Goal: Transaction & Acquisition: Obtain resource

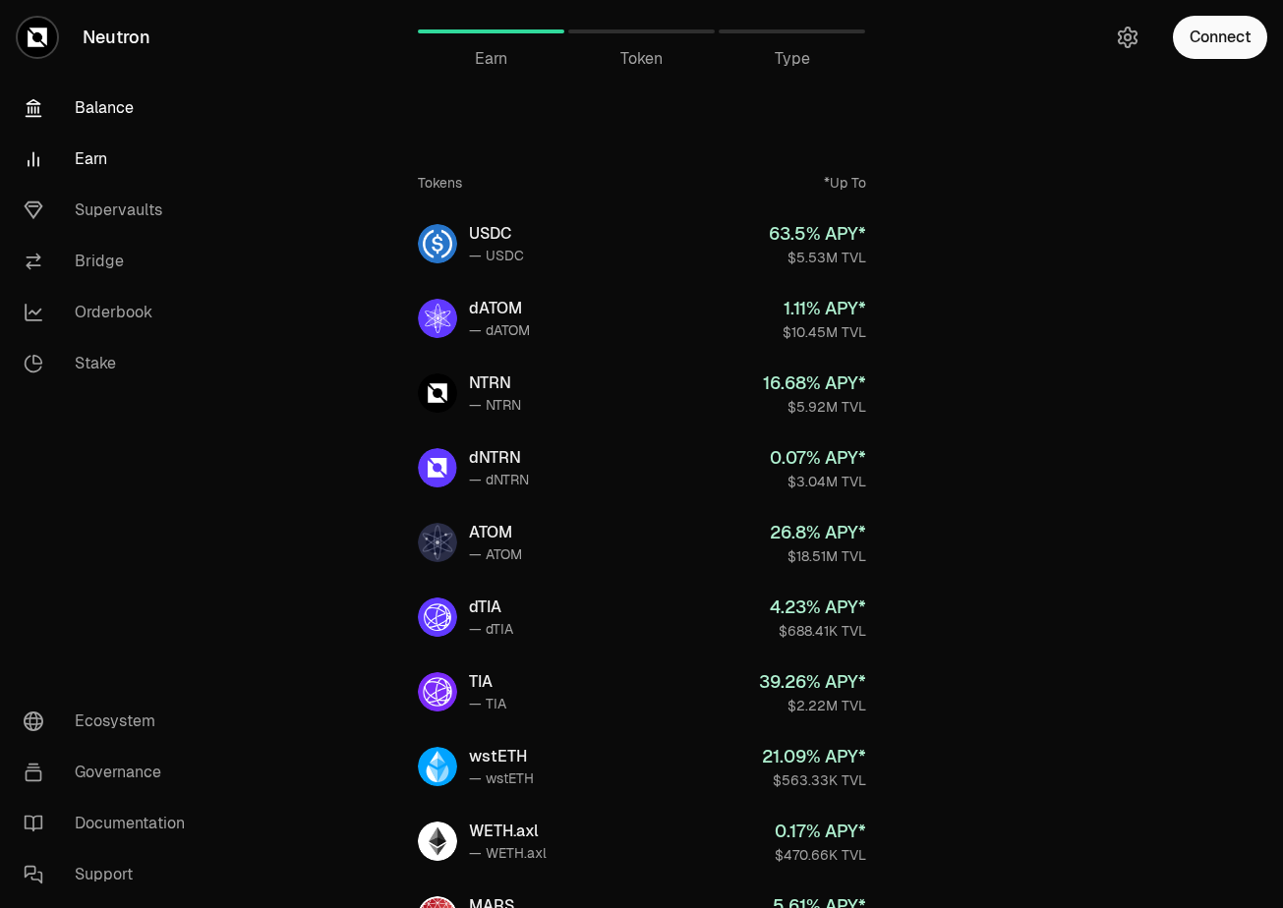
click at [116, 111] on link "Balance" at bounding box center [110, 108] width 204 height 51
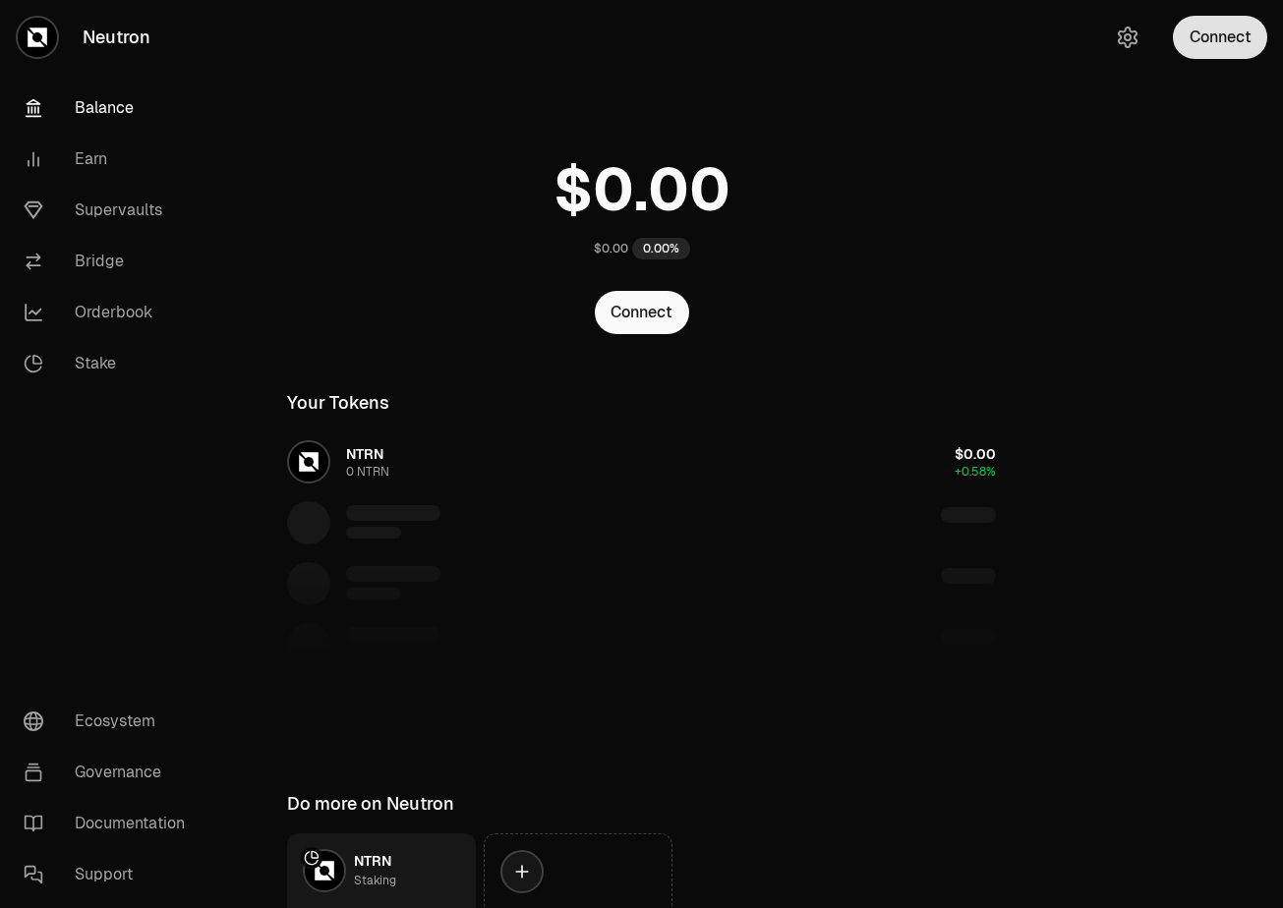
click at [1203, 49] on button "Connect" at bounding box center [1220, 37] width 94 height 43
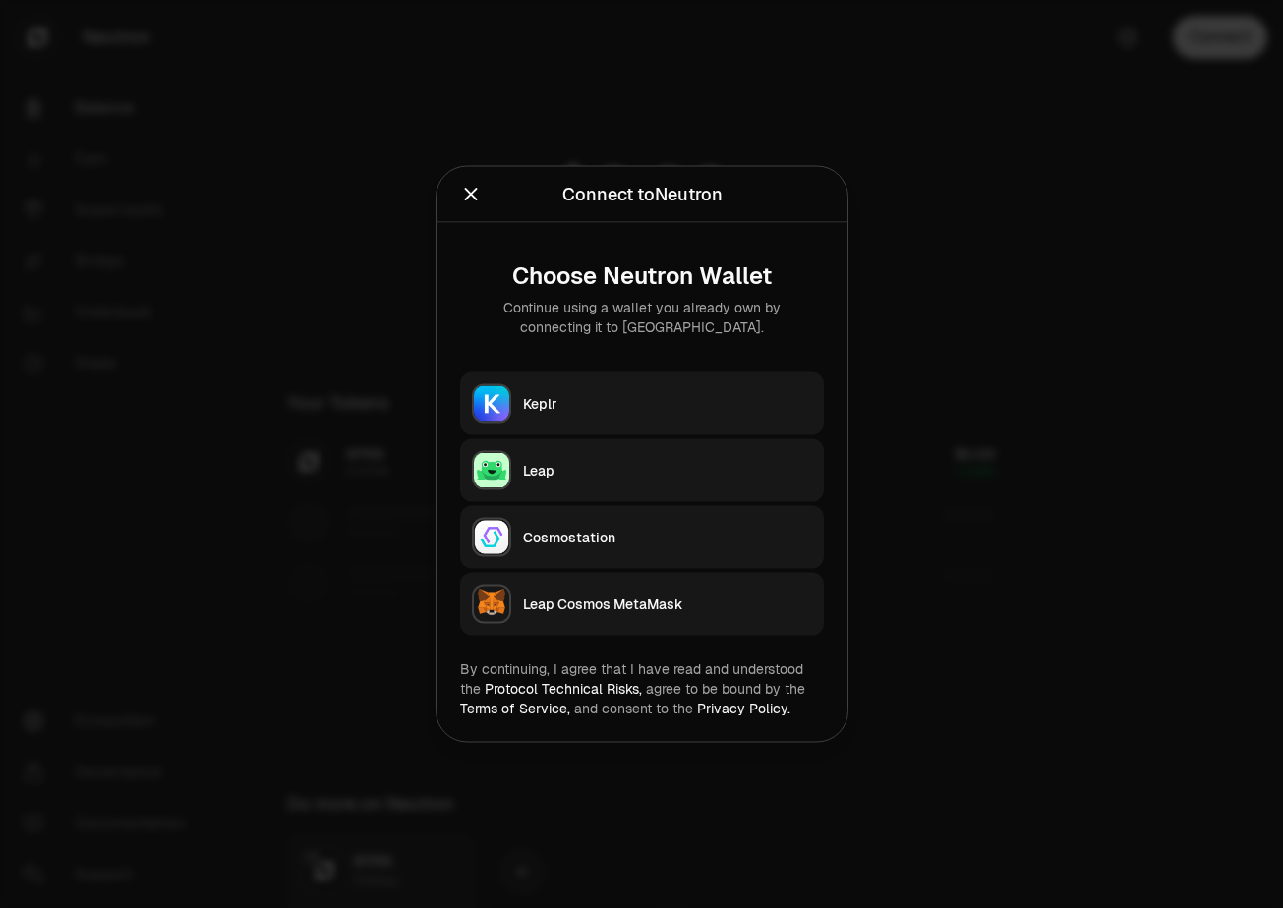
click at [650, 392] on button "Keplr" at bounding box center [642, 404] width 364 height 63
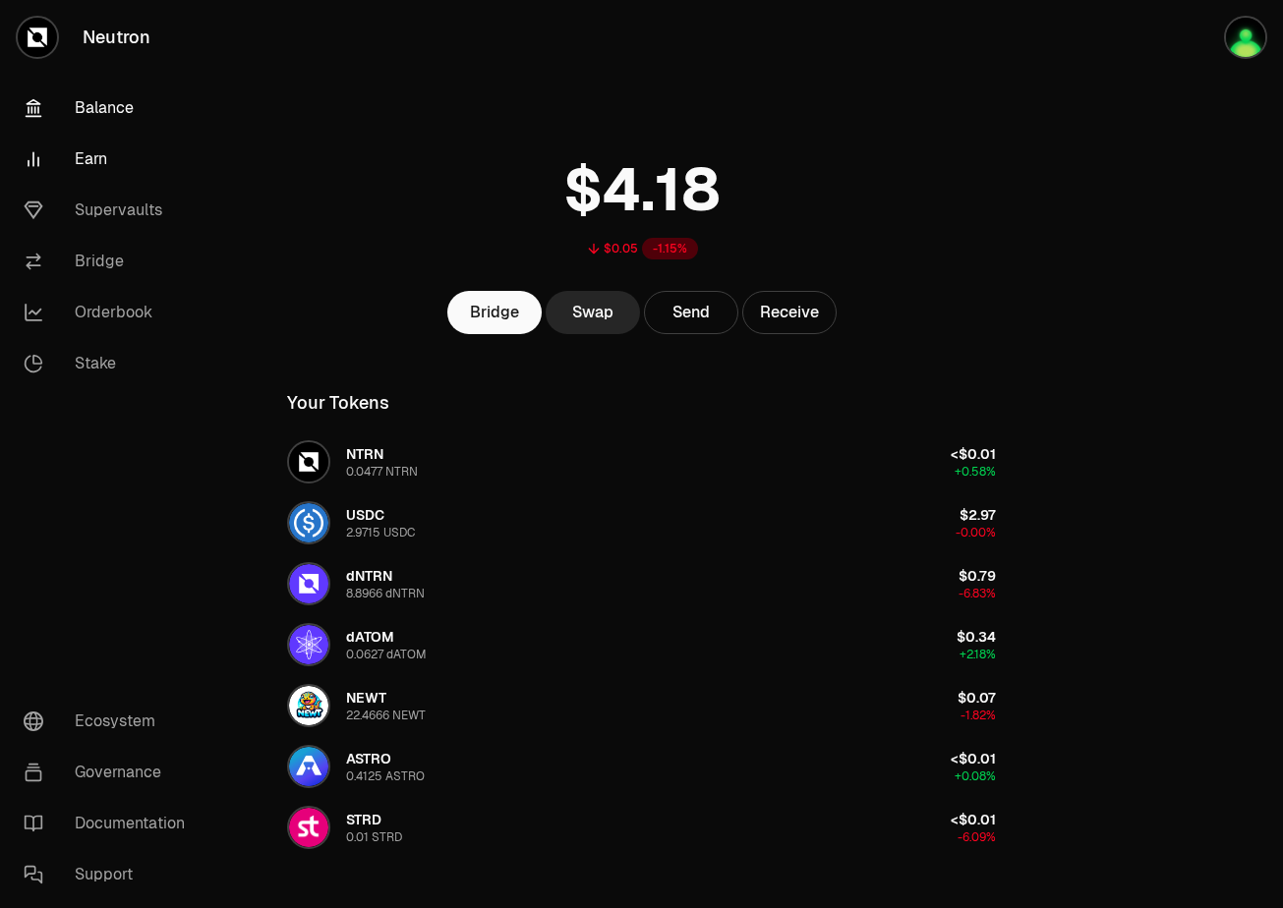
click at [82, 168] on link "Earn" at bounding box center [110, 159] width 204 height 51
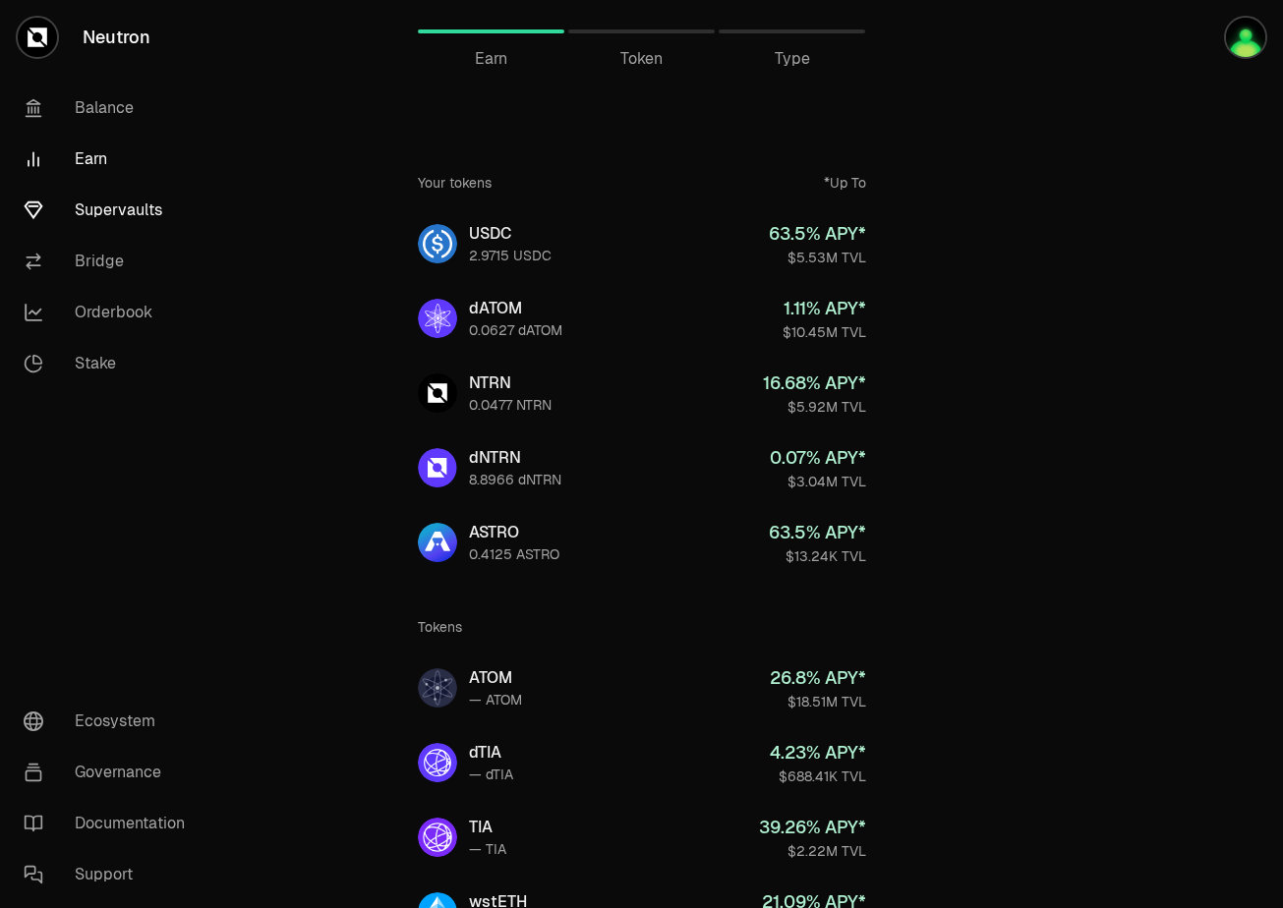
click at [107, 232] on link "Supervaults" at bounding box center [110, 210] width 204 height 51
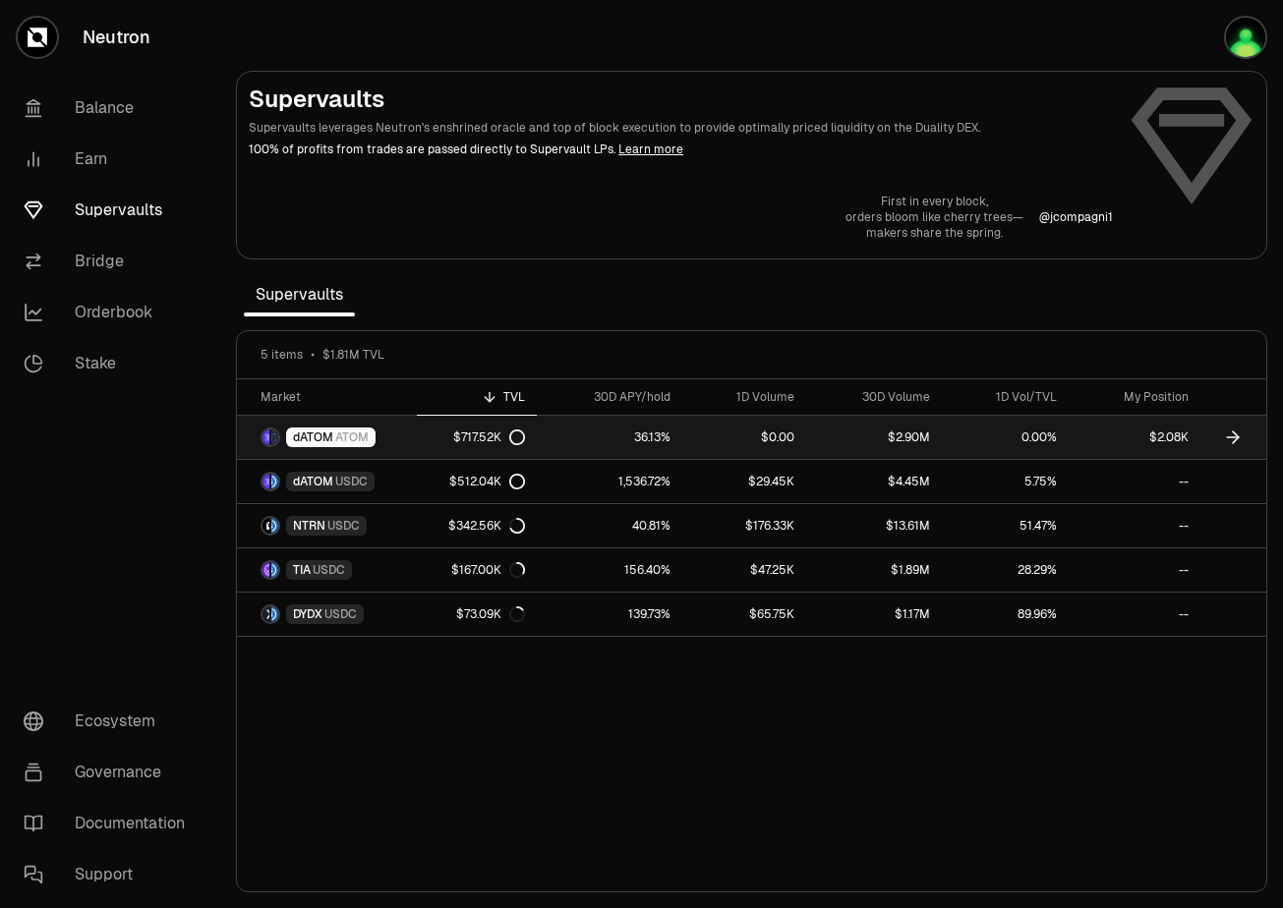
click at [412, 439] on link "dATOM ATOM" at bounding box center [327, 437] width 180 height 43
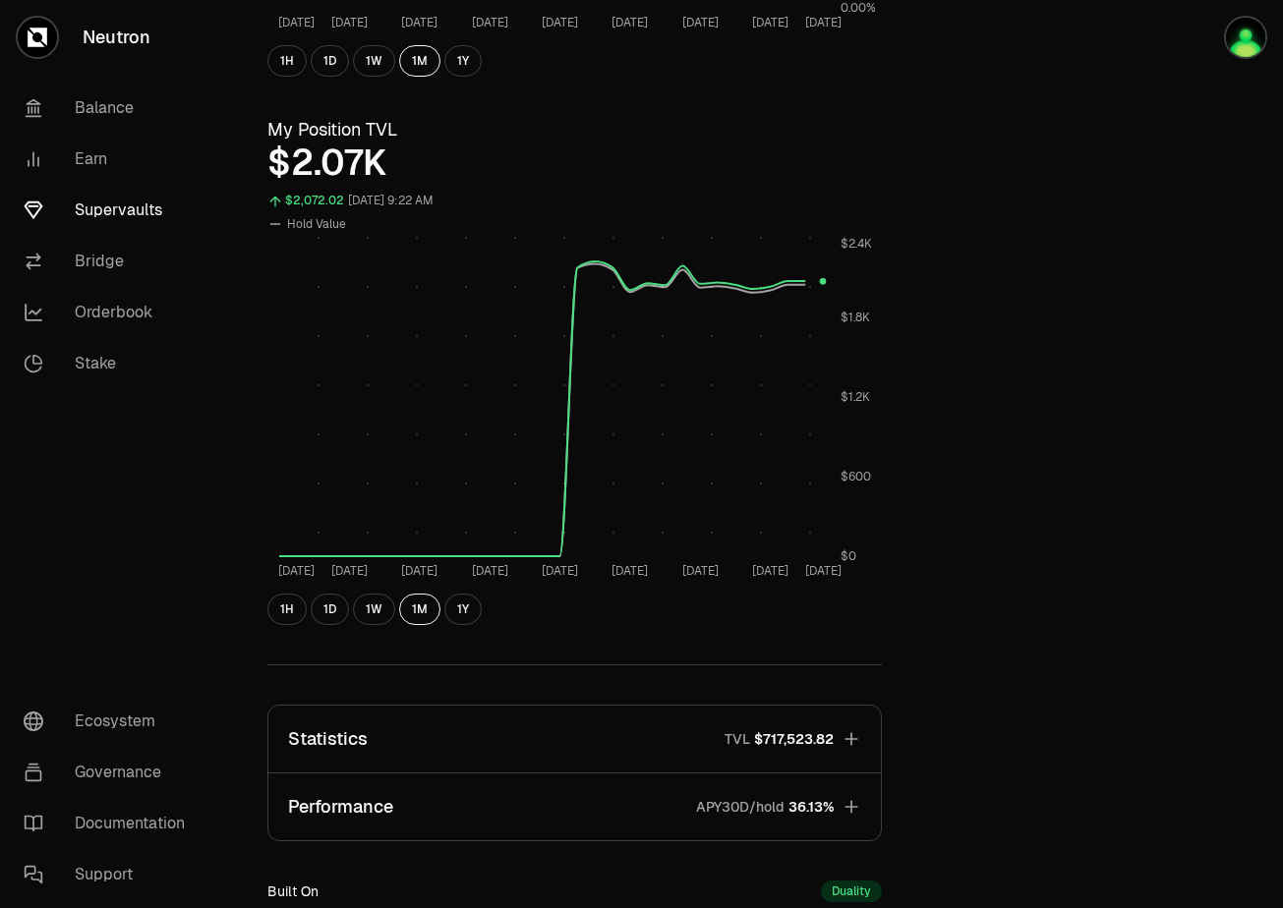
scroll to position [609, 0]
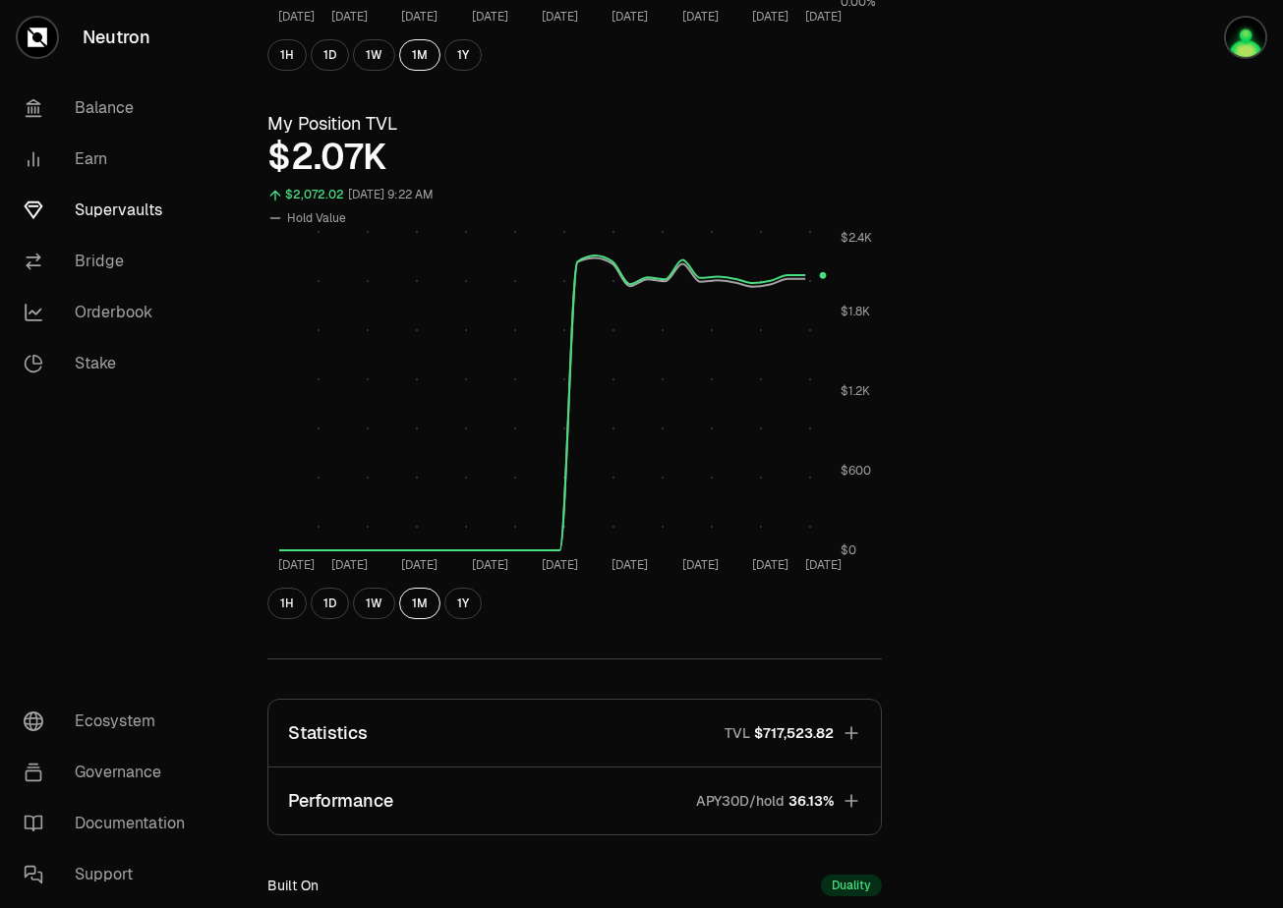
click at [852, 732] on icon "button" at bounding box center [850, 732] width 13 height 13
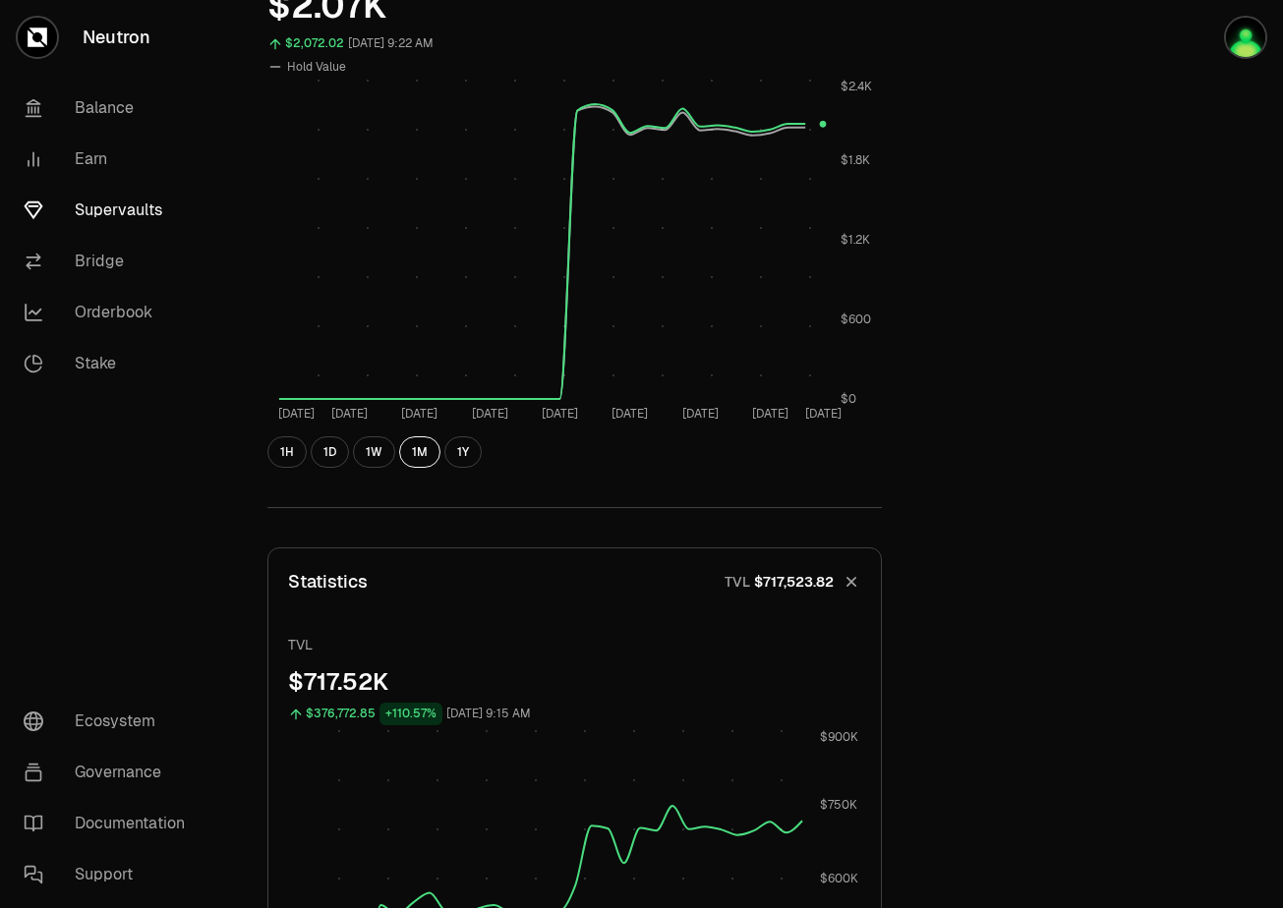
scroll to position [595, 0]
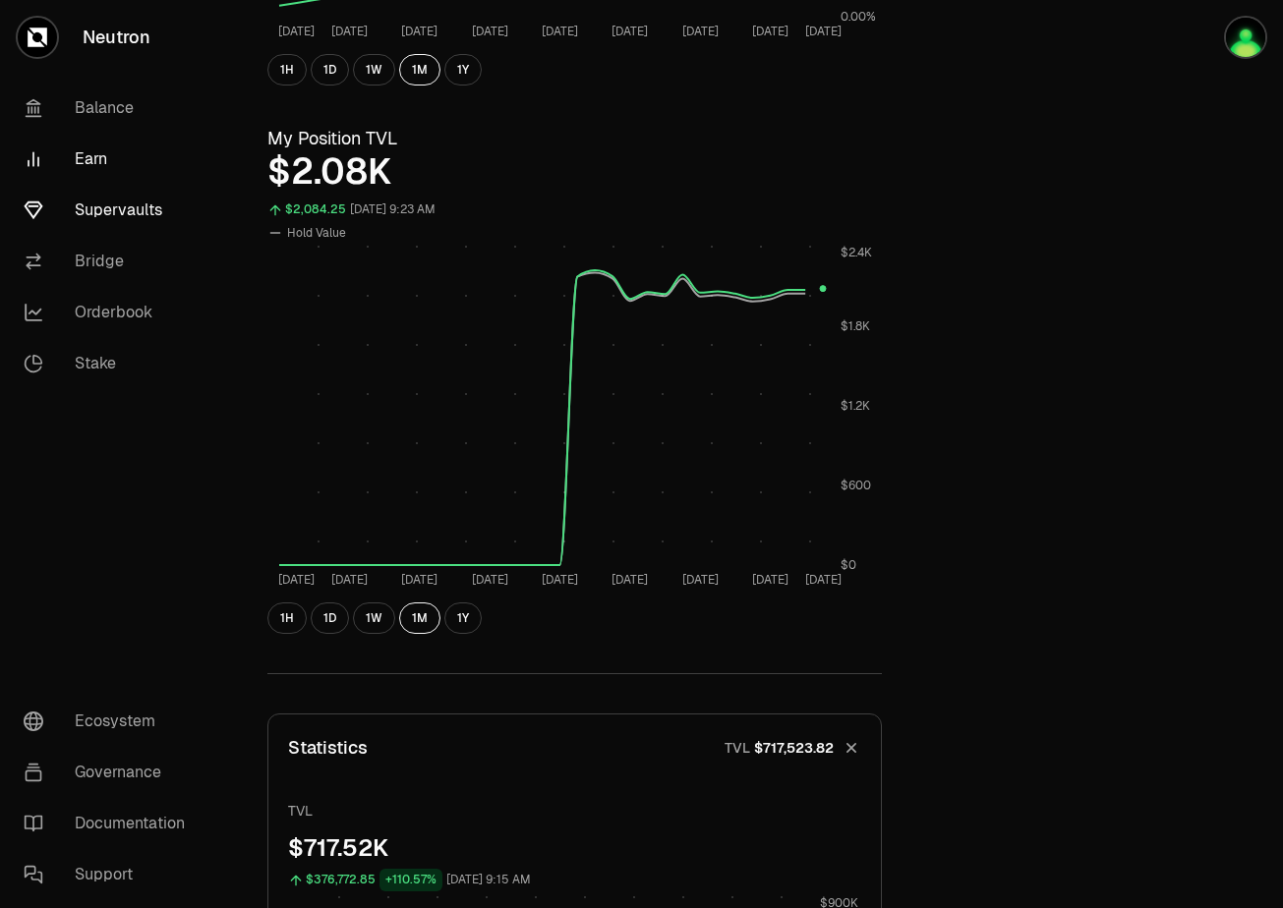
click at [92, 154] on link "Earn" at bounding box center [110, 159] width 204 height 51
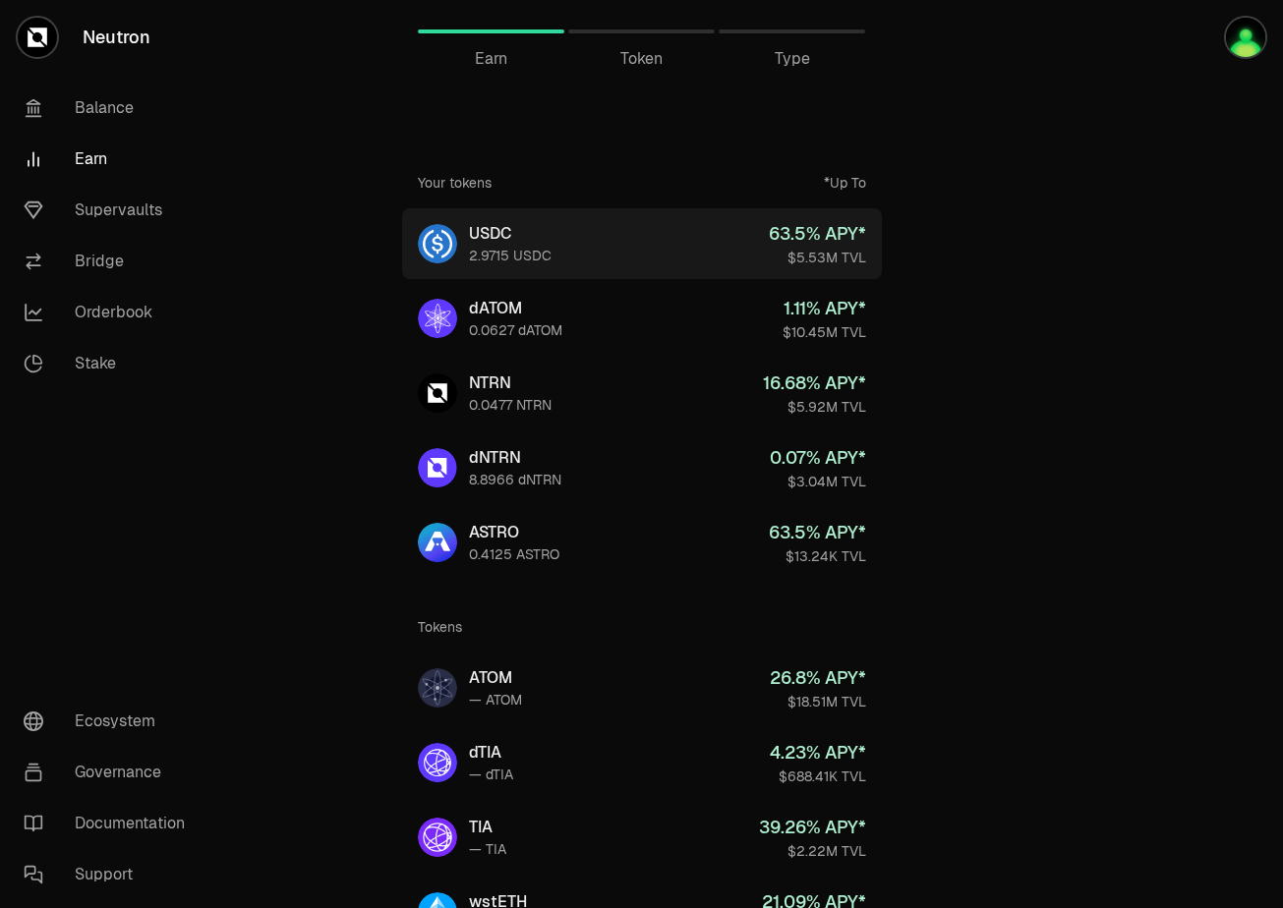
click at [705, 246] on link "USDC 2.9715 USDC 63.5 % APY* $5.53M TVL" at bounding box center [642, 243] width 480 height 71
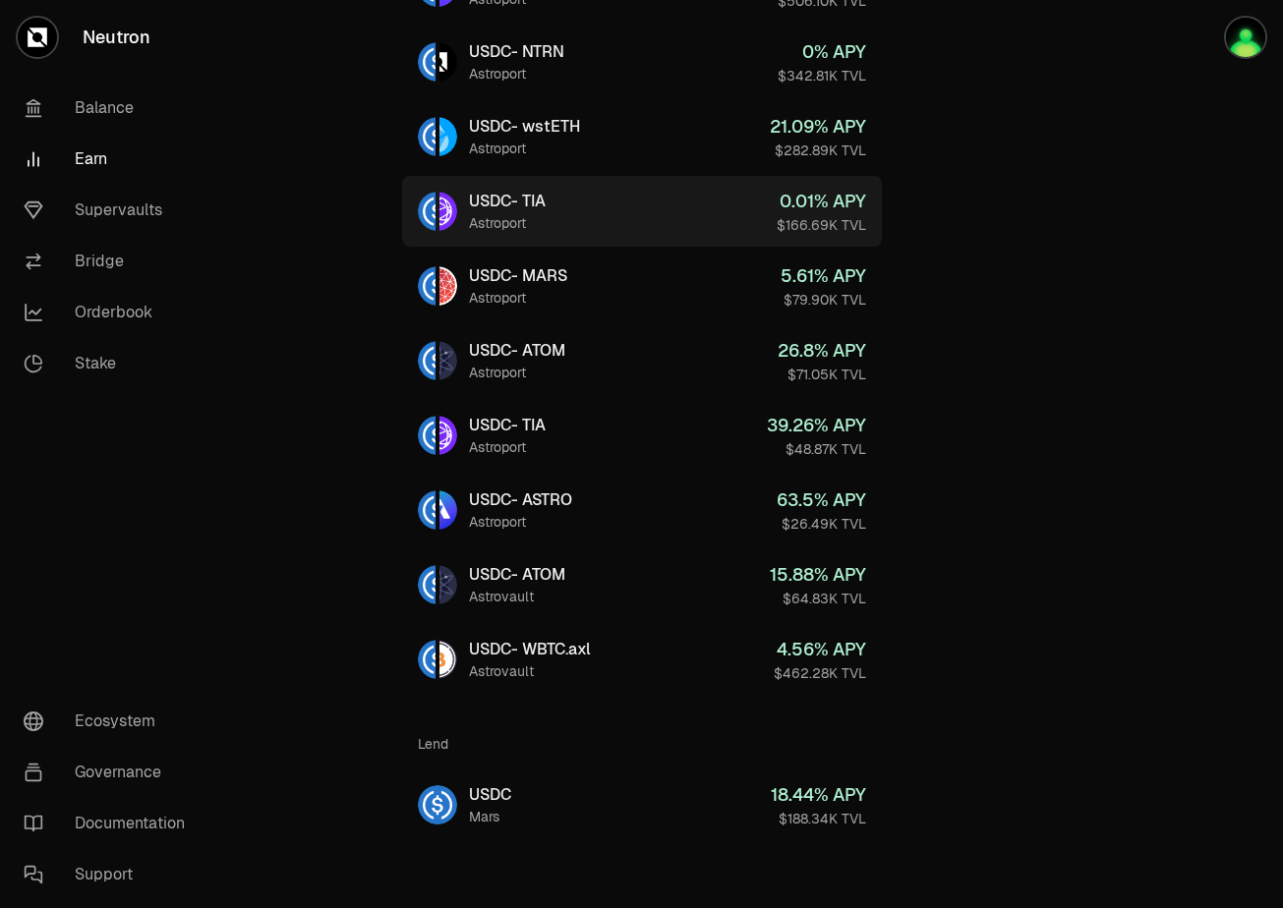
scroll to position [625, 0]
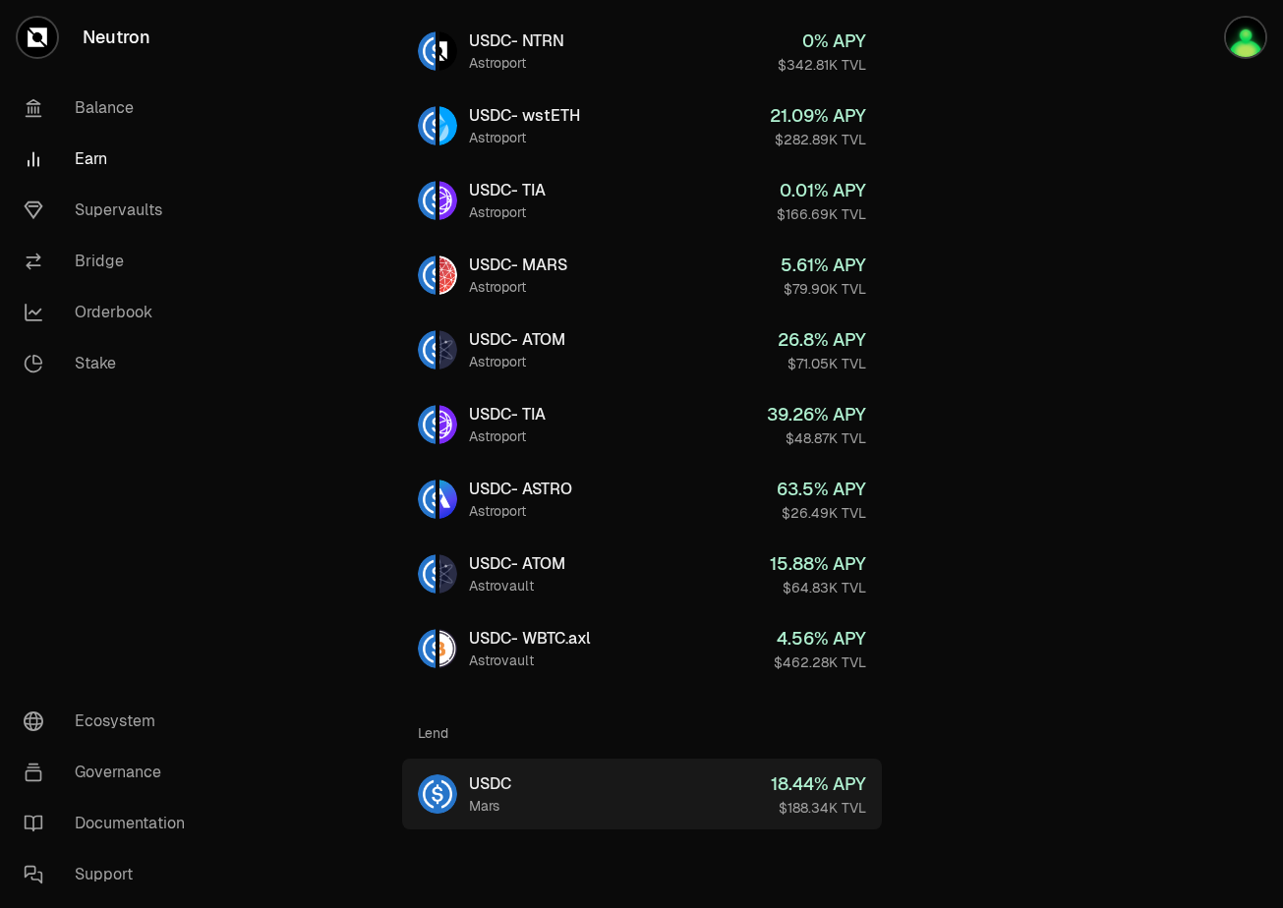
click at [665, 781] on link "USDC Mars 18.44 % APY $188.34K TVL" at bounding box center [642, 794] width 480 height 71
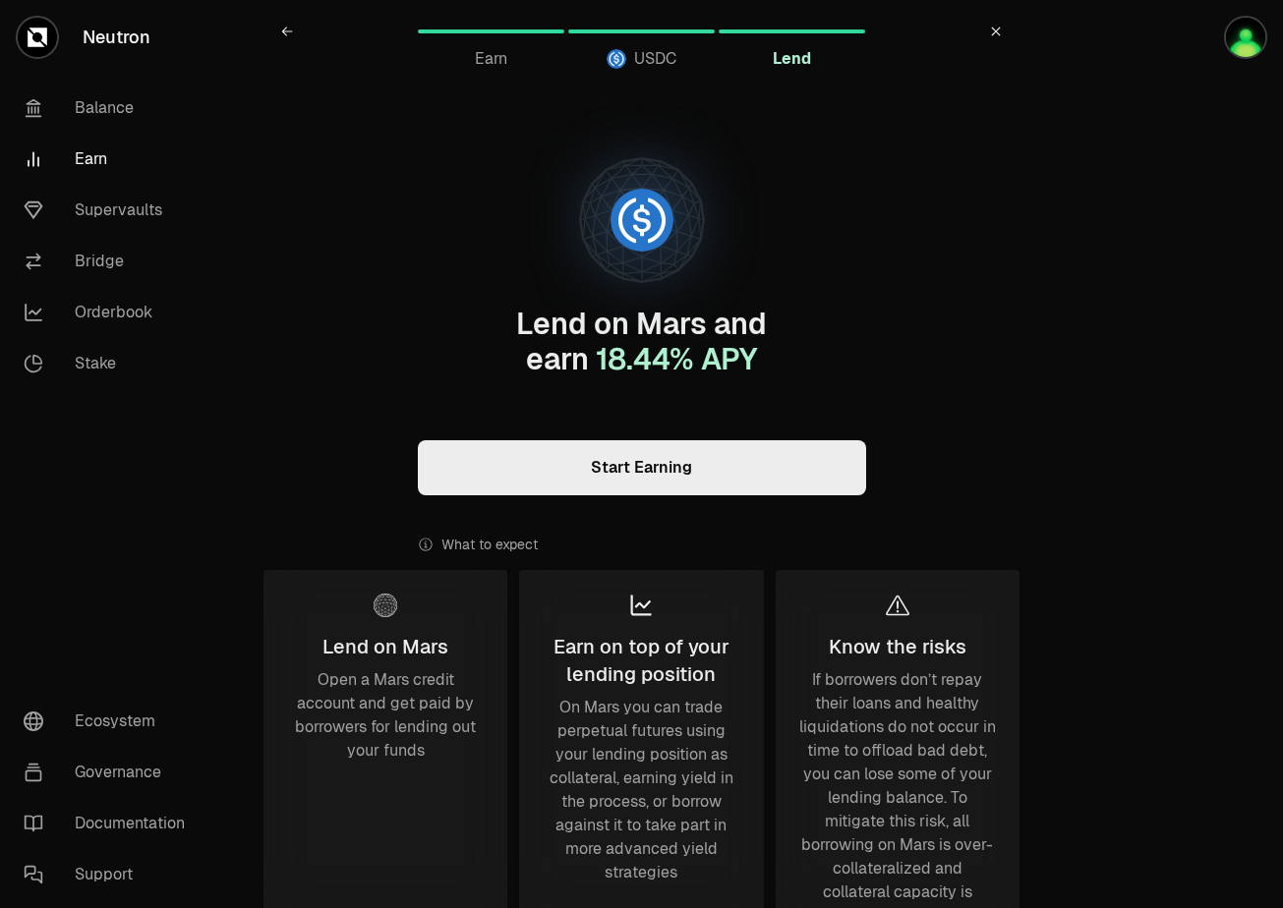
click at [639, 461] on link "Start Earning" at bounding box center [642, 467] width 448 height 55
